Goal: Transaction & Acquisition: Purchase product/service

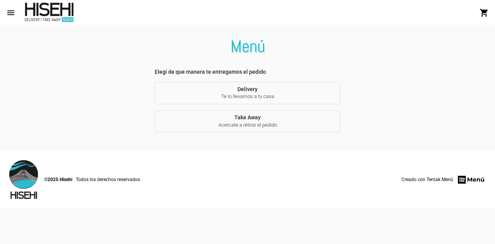
click at [252, 91] on span "Delivery Te lo llevamos a tu casa" at bounding box center [247, 93] width 173 height 14
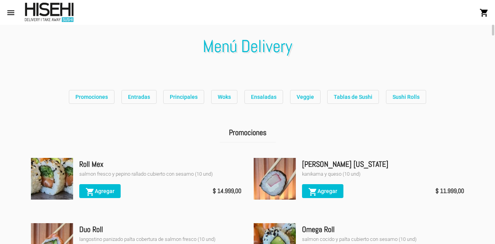
click at [99, 98] on span "Promociones" at bounding box center [91, 97] width 32 height 6
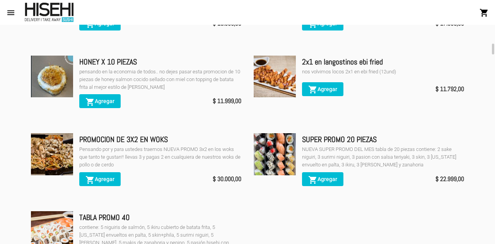
scroll to position [383, 0]
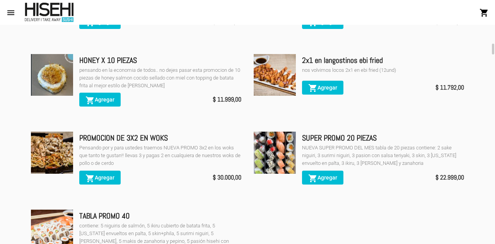
click at [322, 178] on span "shopping_cart Agregar" at bounding box center [322, 178] width 29 height 6
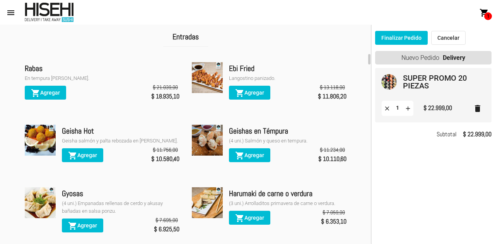
scroll to position [737, 0]
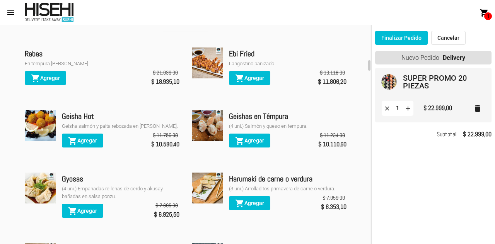
click at [252, 202] on span "shopping_cart Agregar" at bounding box center [249, 203] width 29 height 6
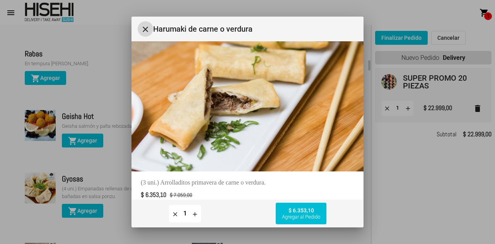
click at [305, 215] on span "Agregar al Pedido" at bounding box center [301, 217] width 38 height 6
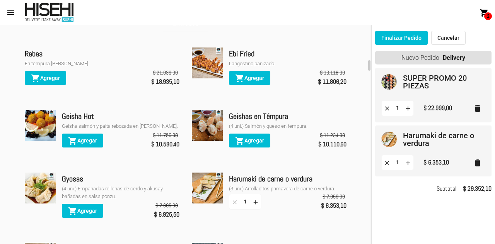
click at [425, 139] on mat-card-title "Harumaki de carne o verdura" at bounding box center [441, 139] width 76 height 15
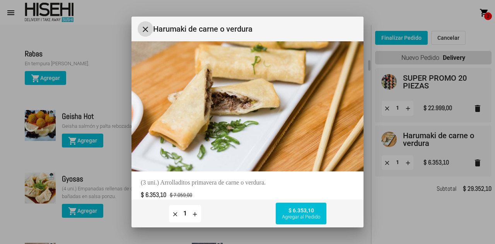
click at [195, 215] on mat-icon "add" at bounding box center [194, 214] width 7 height 7
click at [174, 215] on mat-icon "remove" at bounding box center [175, 214] width 7 height 7
type input "1"
click at [144, 29] on mat-icon "close" at bounding box center [145, 29] width 9 height 9
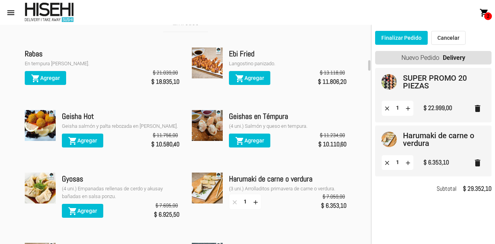
click at [453, 137] on mat-card-title "Harumaki de carne o verdura" at bounding box center [441, 139] width 76 height 15
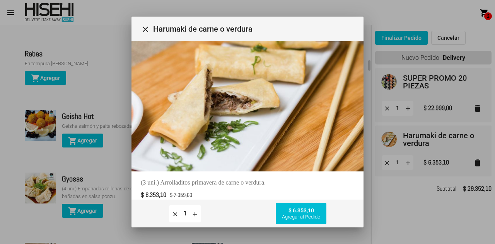
click at [393, 211] on div at bounding box center [247, 122] width 495 height 244
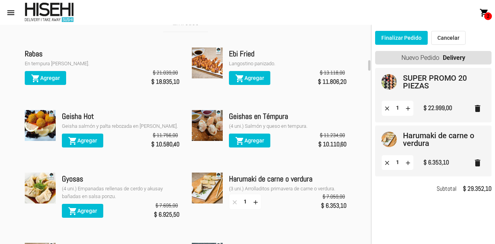
click at [397, 36] on button "Finalizar Pedido" at bounding box center [401, 38] width 53 height 14
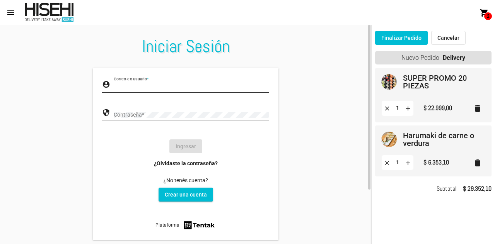
click at [182, 89] on input "Correo-e o usuario *" at bounding box center [191, 87] width 155 height 6
type input "[EMAIL_ADDRESS][DOMAIN_NAME]"
click at [182, 119] on div "Contraseña *" at bounding box center [191, 113] width 155 height 15
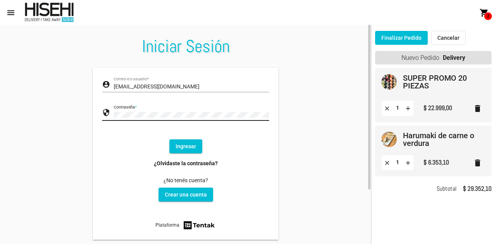
click button "Ingresar" at bounding box center [185, 147] width 33 height 14
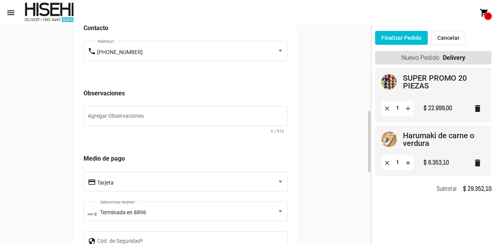
scroll to position [318, 0]
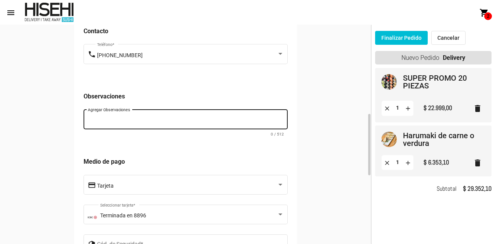
click at [203, 125] on textarea "Agregar Observaciones" at bounding box center [186, 121] width 196 height 8
type textarea "L"
type textarea "Los Harumaki que sean los 3 de carne"
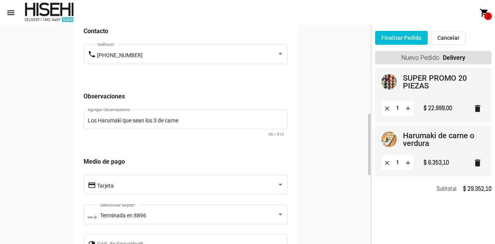
click at [310, 191] on div "Poductos Cod. de artículo: Nombre Precio Cantidad Subtotal SUPER PROMO 20 PIEZA…" at bounding box center [185, 76] width 371 height 704
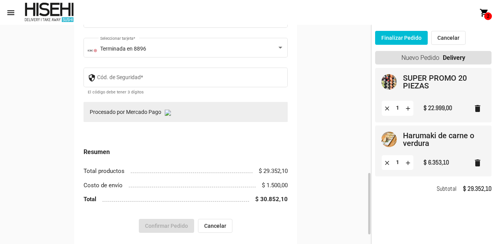
scroll to position [476, 0]
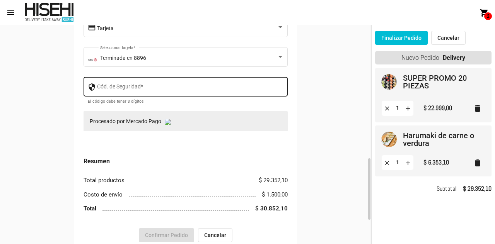
click at [163, 87] on div "Cód. de Seguridad *" at bounding box center [190, 85] width 187 height 21
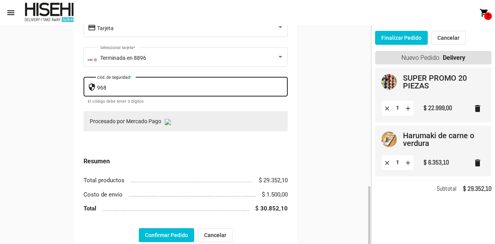
scroll to position [562, 0]
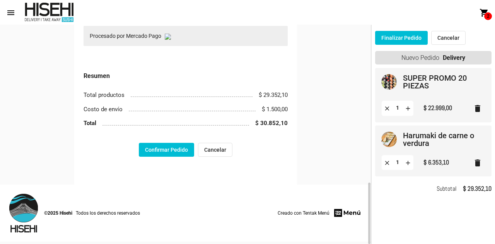
type input "968"
click at [170, 155] on button "Confirmar Pedido" at bounding box center [166, 150] width 55 height 14
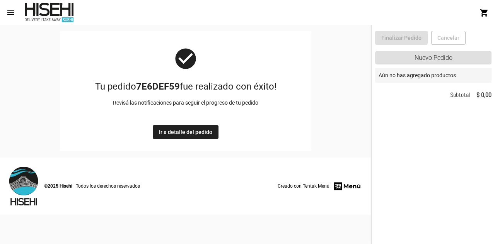
click at [187, 132] on span "Ir a detalle del pedido" at bounding box center [185, 132] width 53 height 6
